Goal: Information Seeking & Learning: Check status

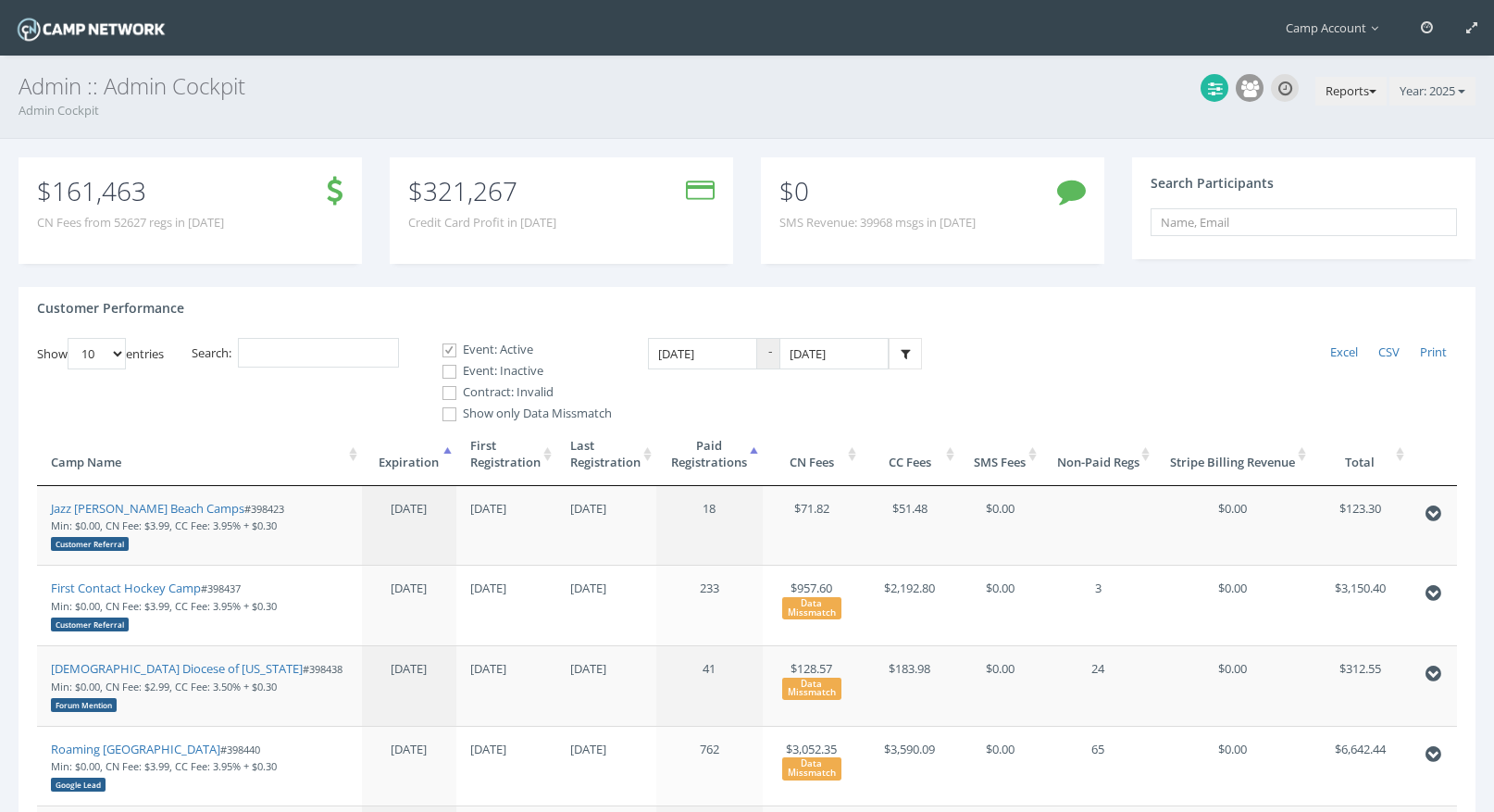
click at [1362, 83] on button "Reports" at bounding box center [1350, 91] width 71 height 29
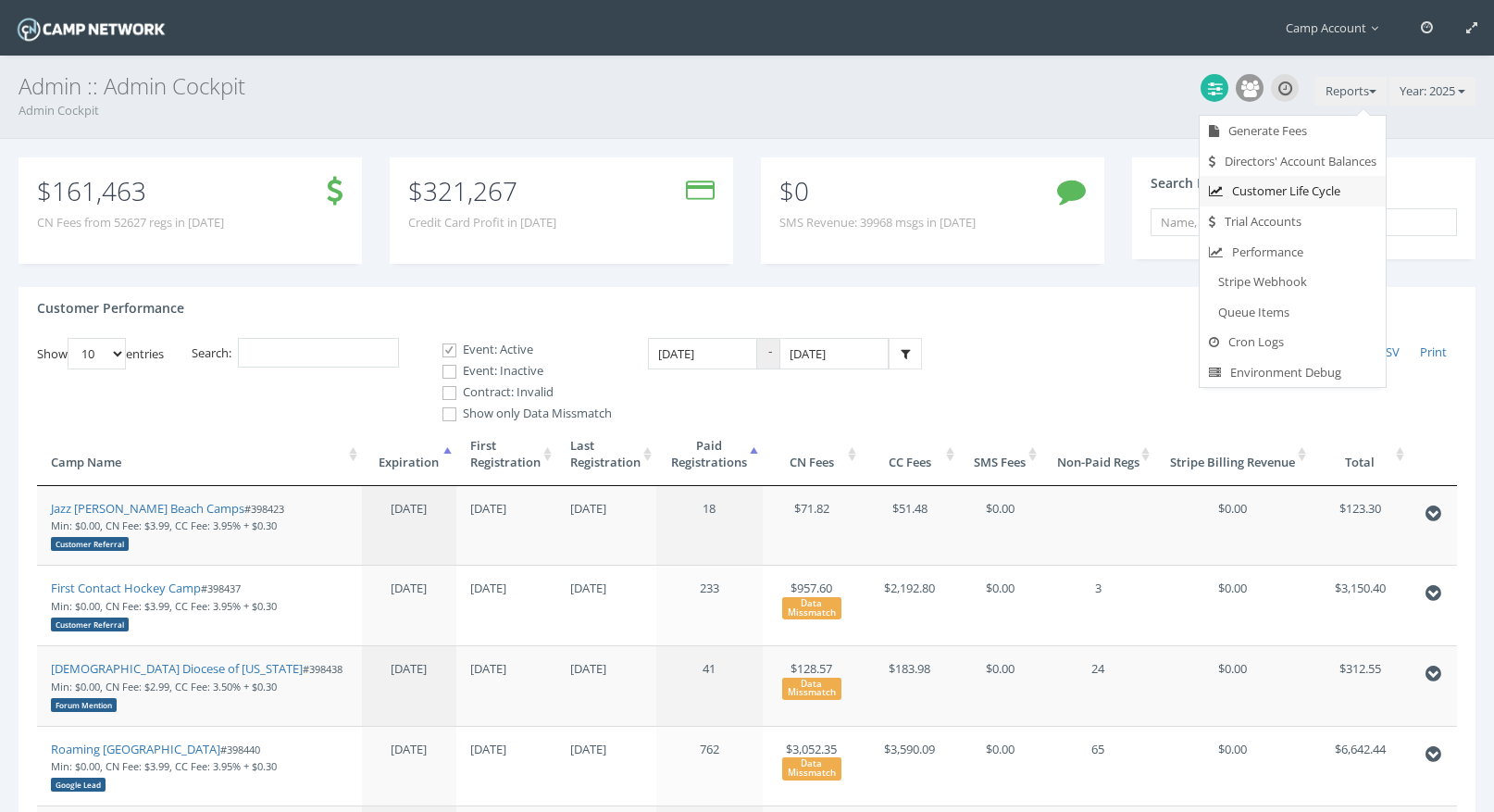
click at [1305, 187] on link "Customer Life Cycle" at bounding box center [1292, 191] width 187 height 30
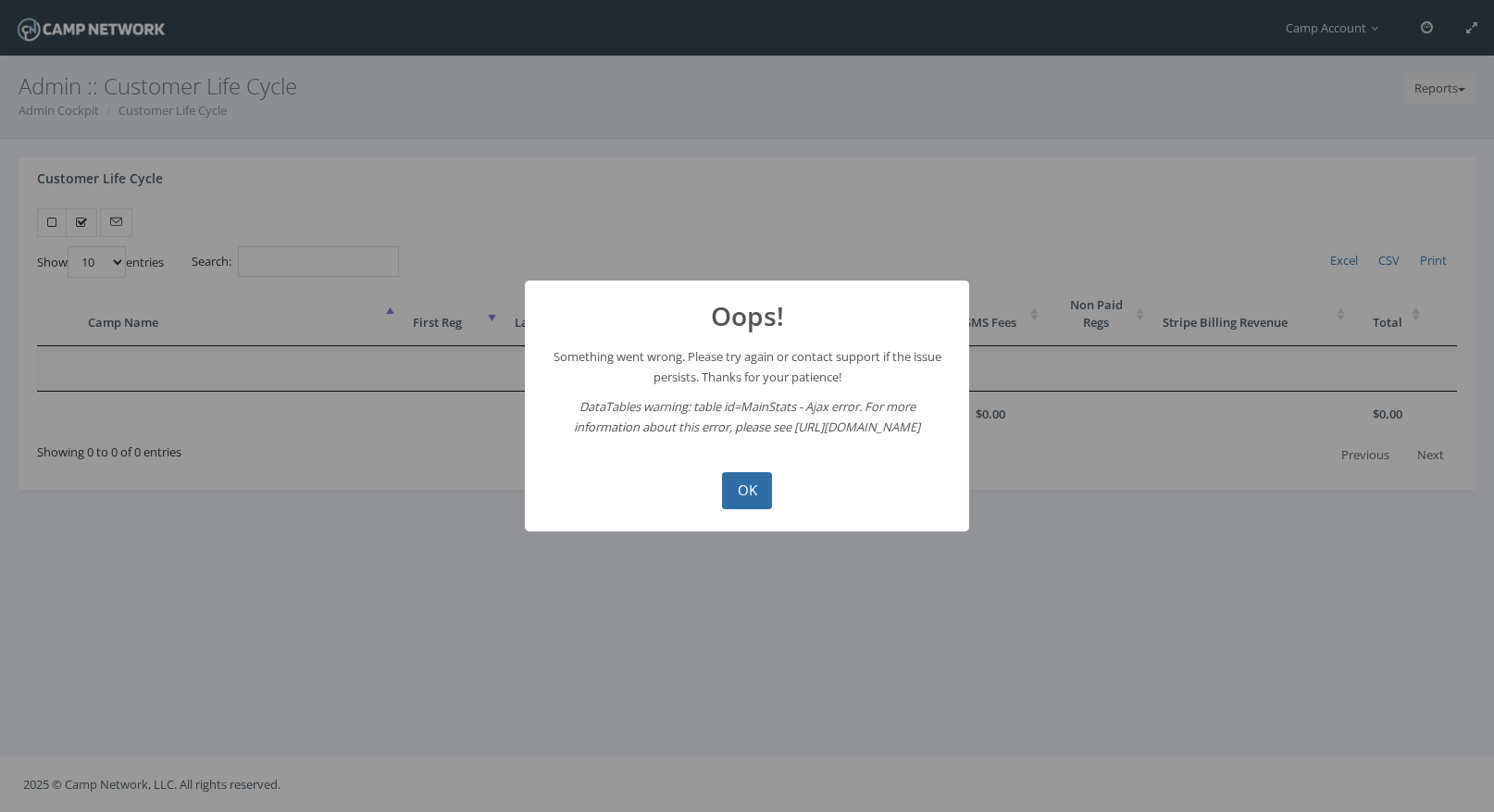
click at [738, 481] on button "OK" at bounding box center [747, 490] width 50 height 37
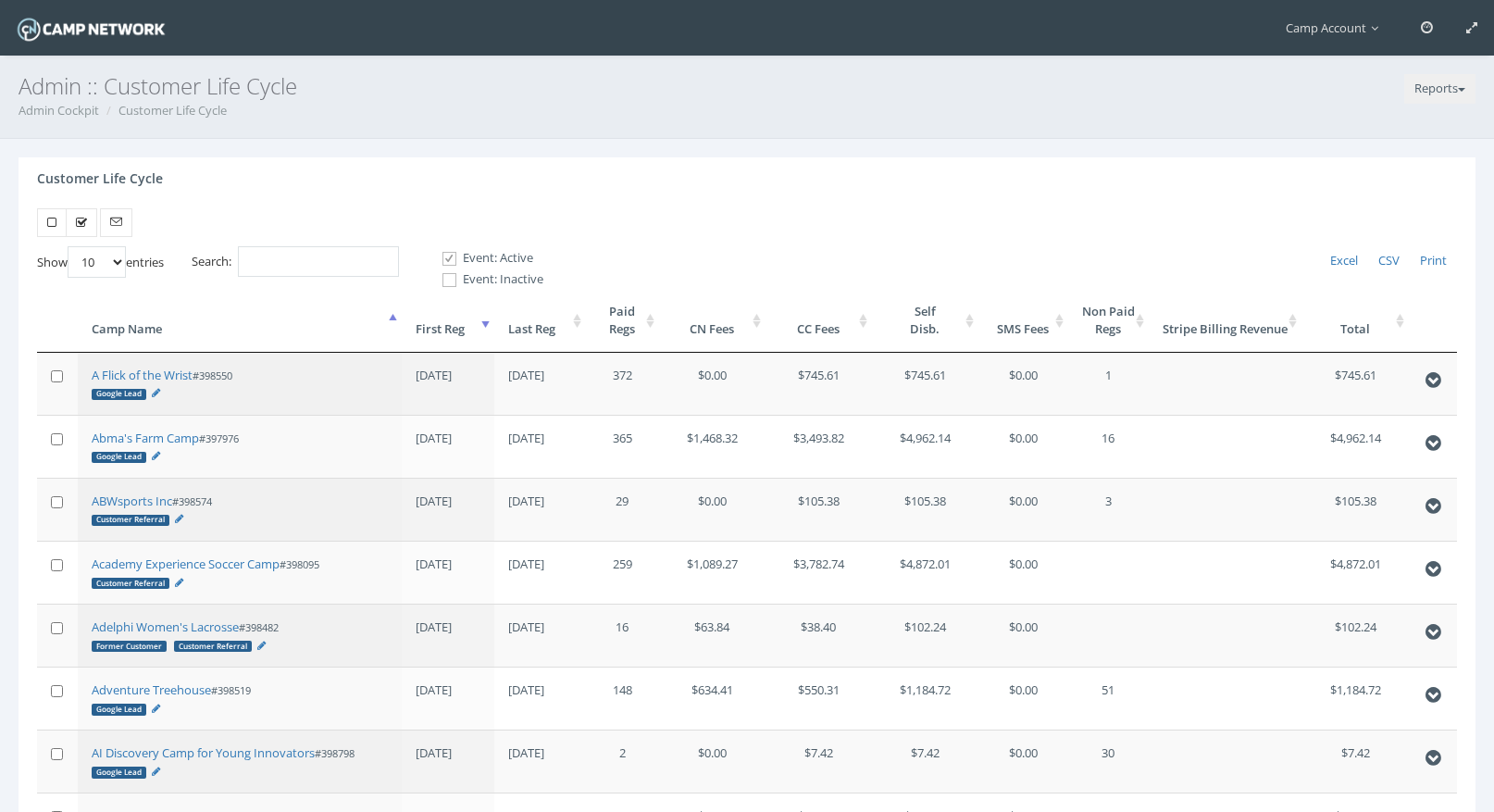
click at [489, 325] on th "First Reg" at bounding box center [447, 320] width 92 height 62
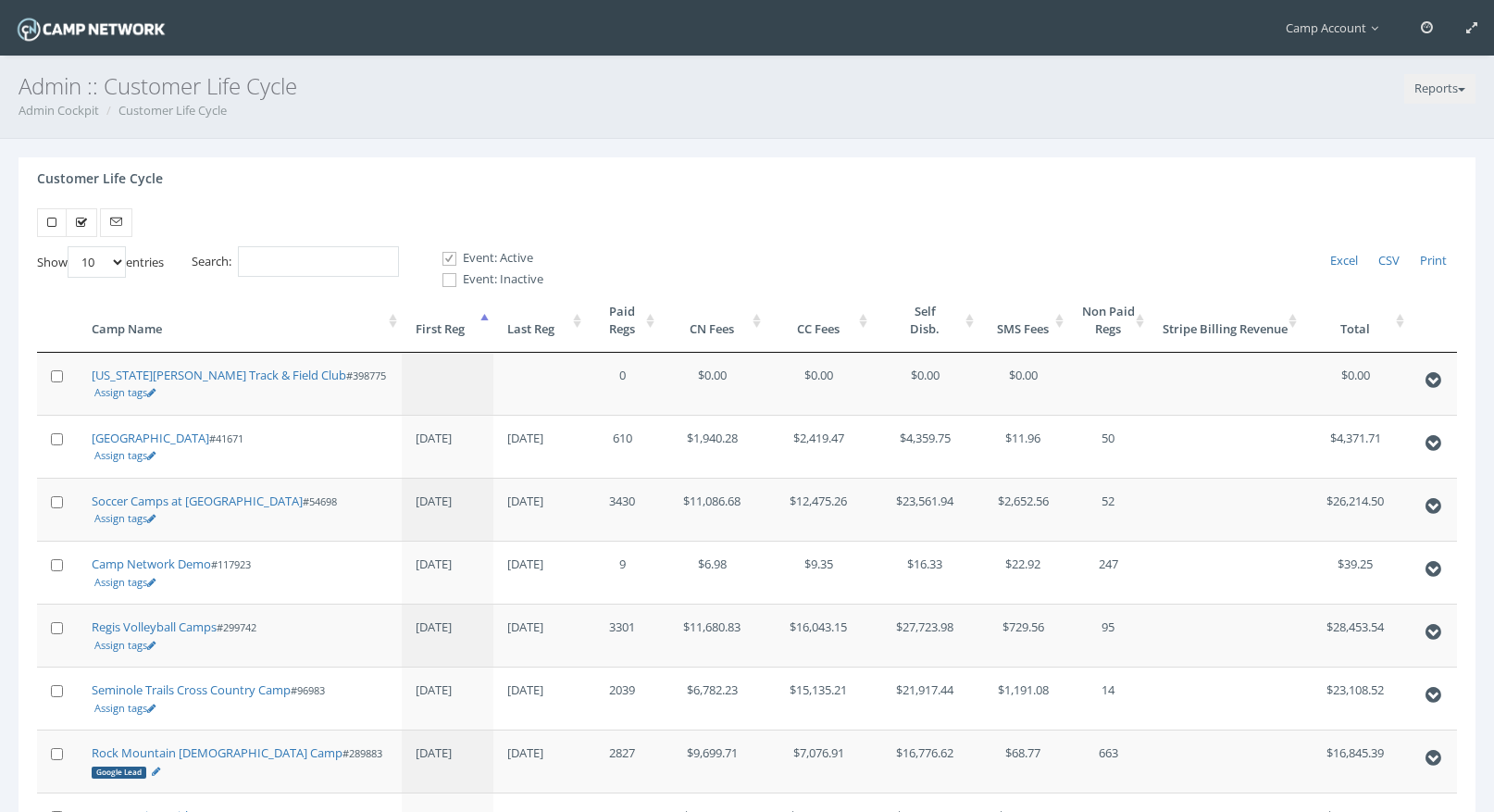
click at [473, 325] on th "First Reg" at bounding box center [447, 320] width 92 height 62
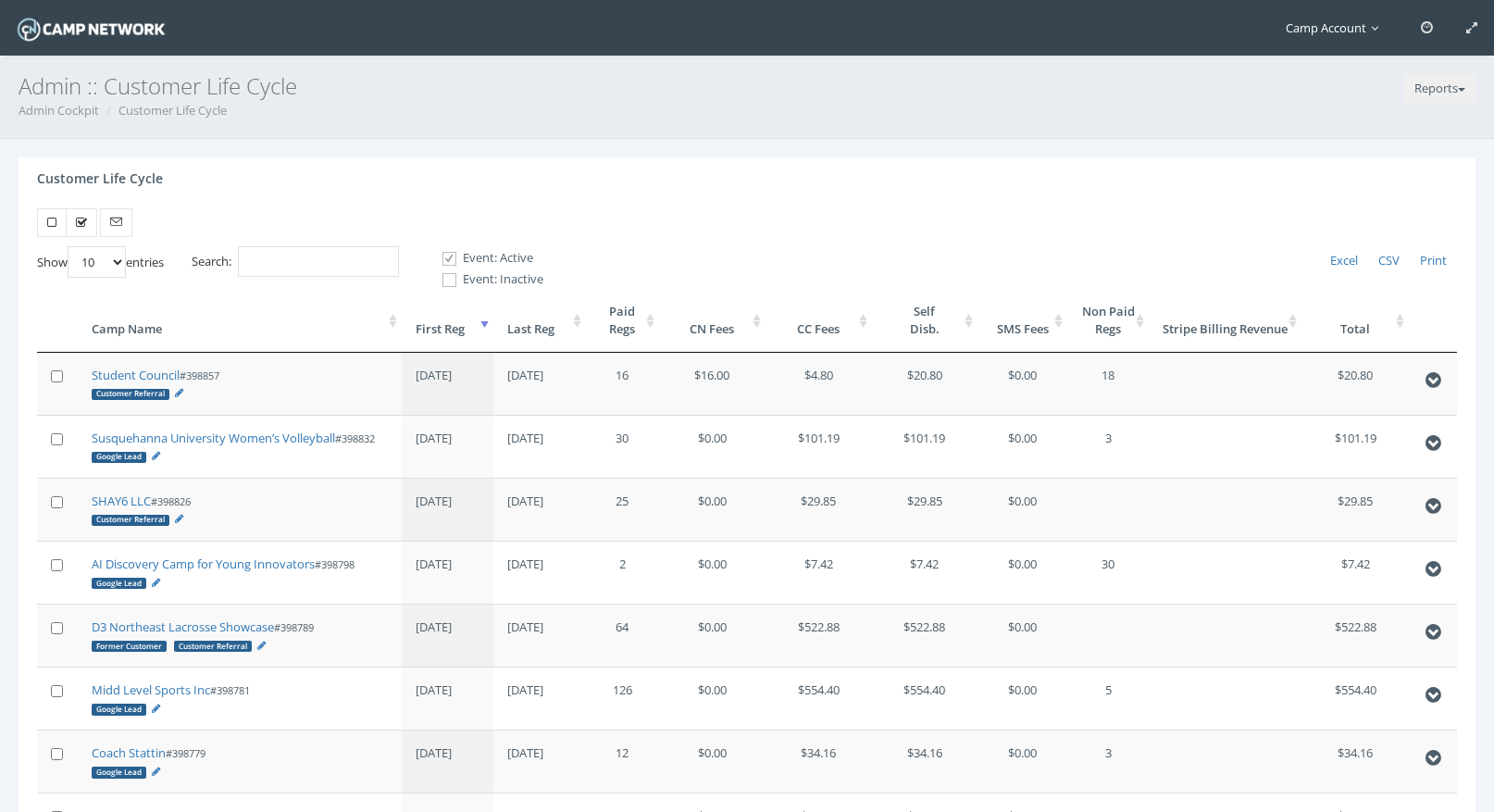
click at [1326, 29] on span "Camp Account" at bounding box center [1337, 28] width 102 height 17
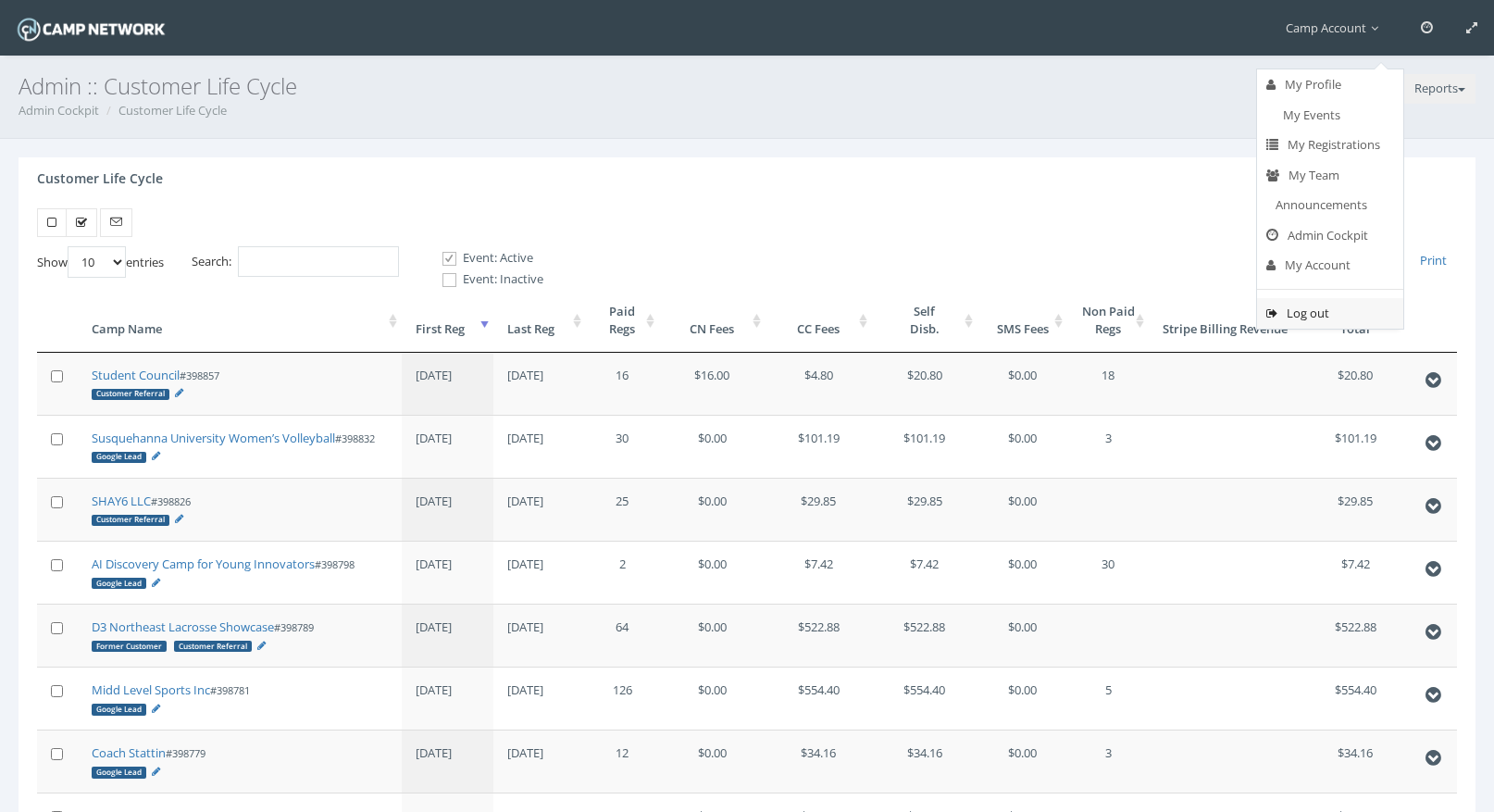
click at [1278, 307] on link "Log out" at bounding box center [1330, 313] width 146 height 30
